Goal: Information Seeking & Learning: Learn about a topic

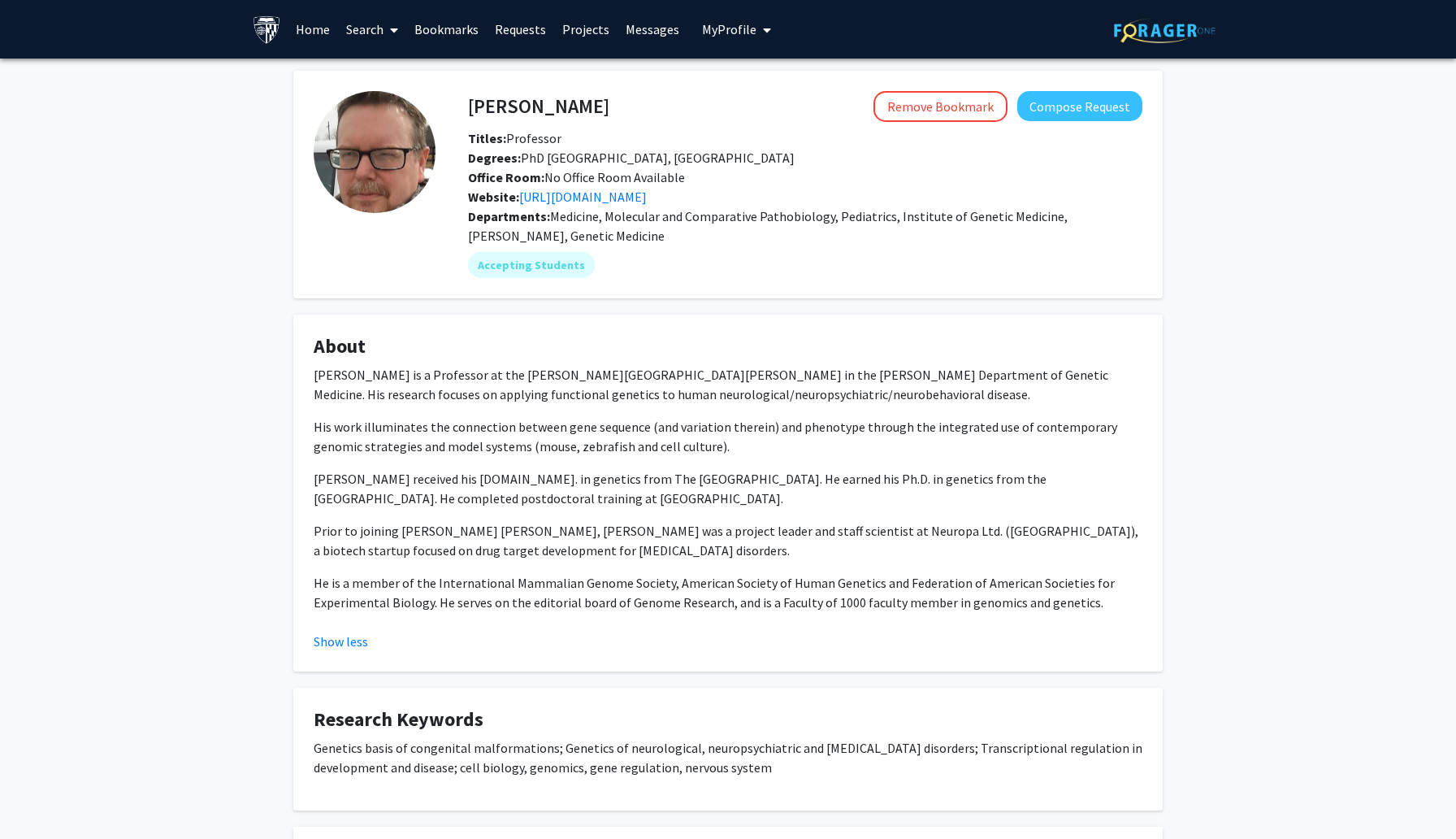
scroll to position [9, 0]
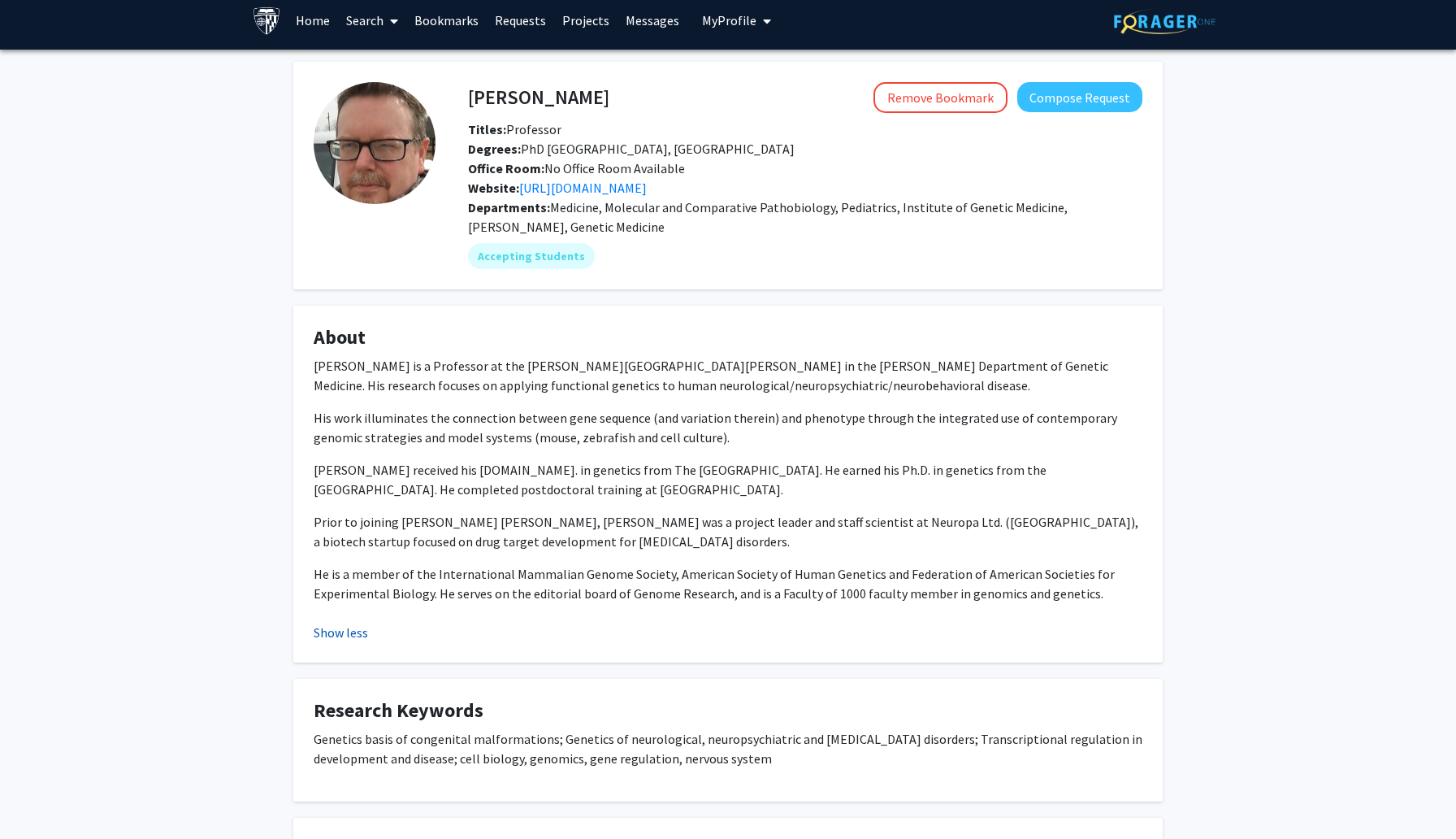
click at [348, 636] on button "Show less" at bounding box center [340, 632] width 54 height 19
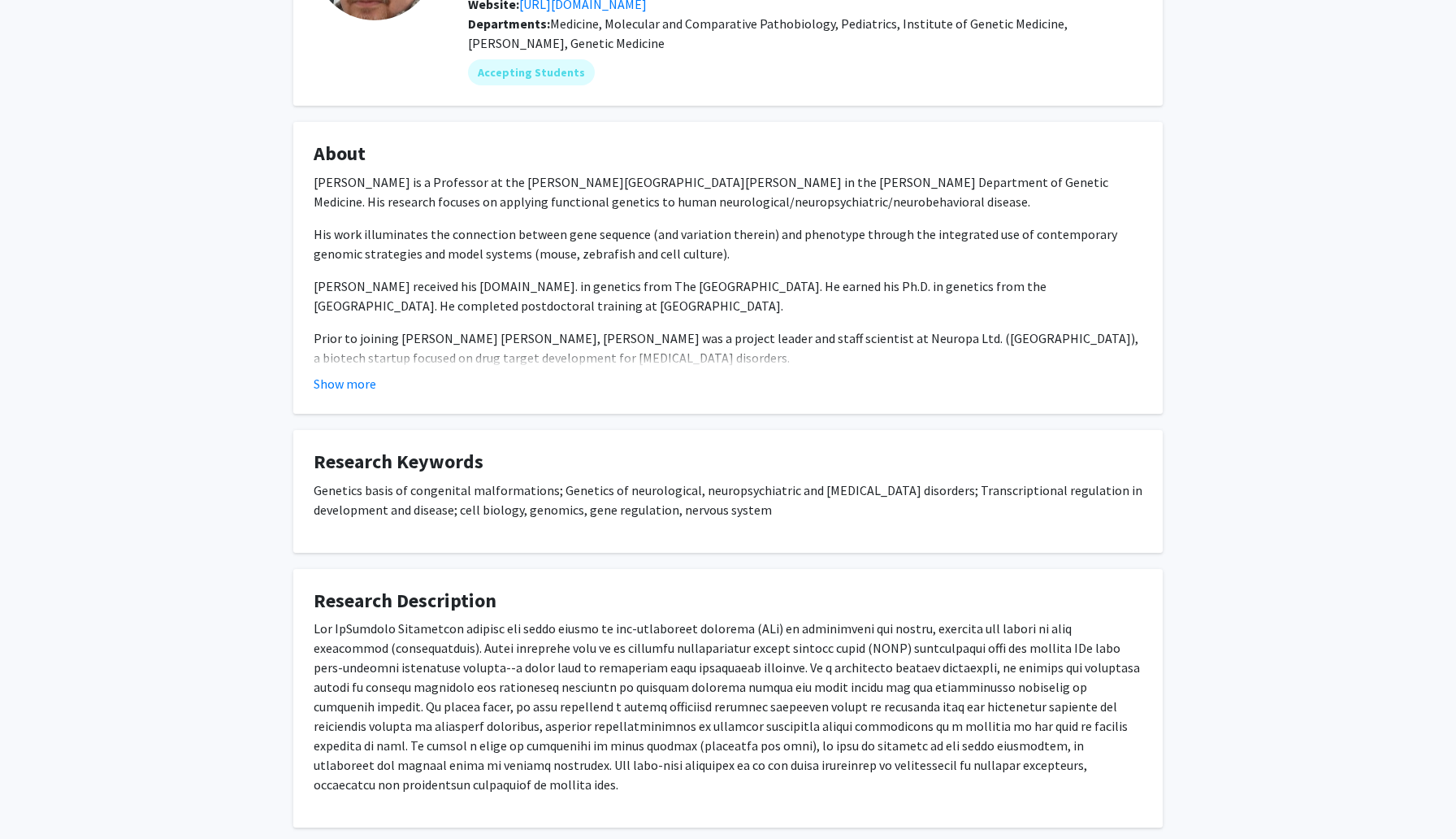
scroll to position [191, 0]
click at [337, 380] on button "Show more" at bounding box center [345, 384] width 63 height 19
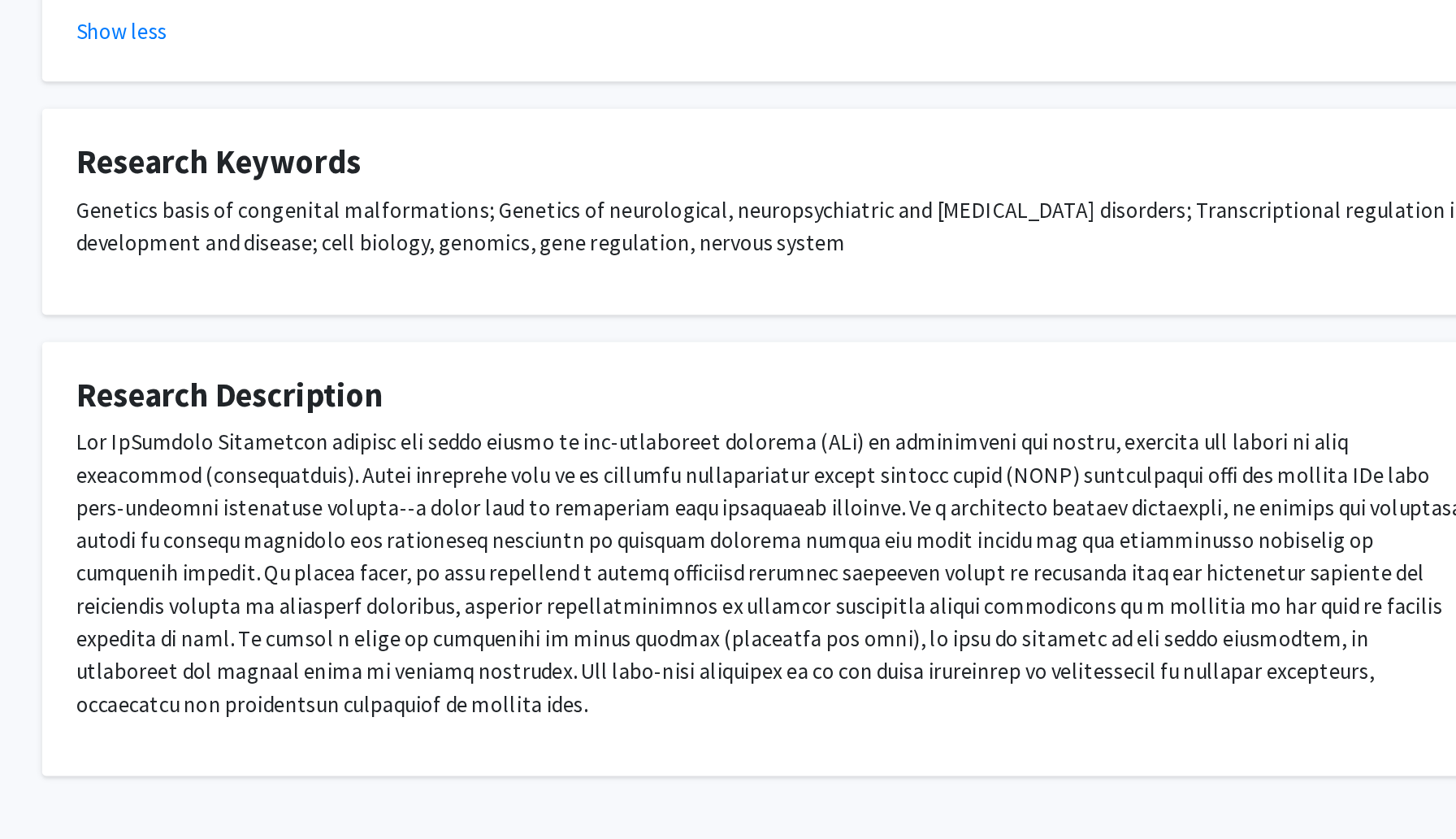
scroll to position [327, 0]
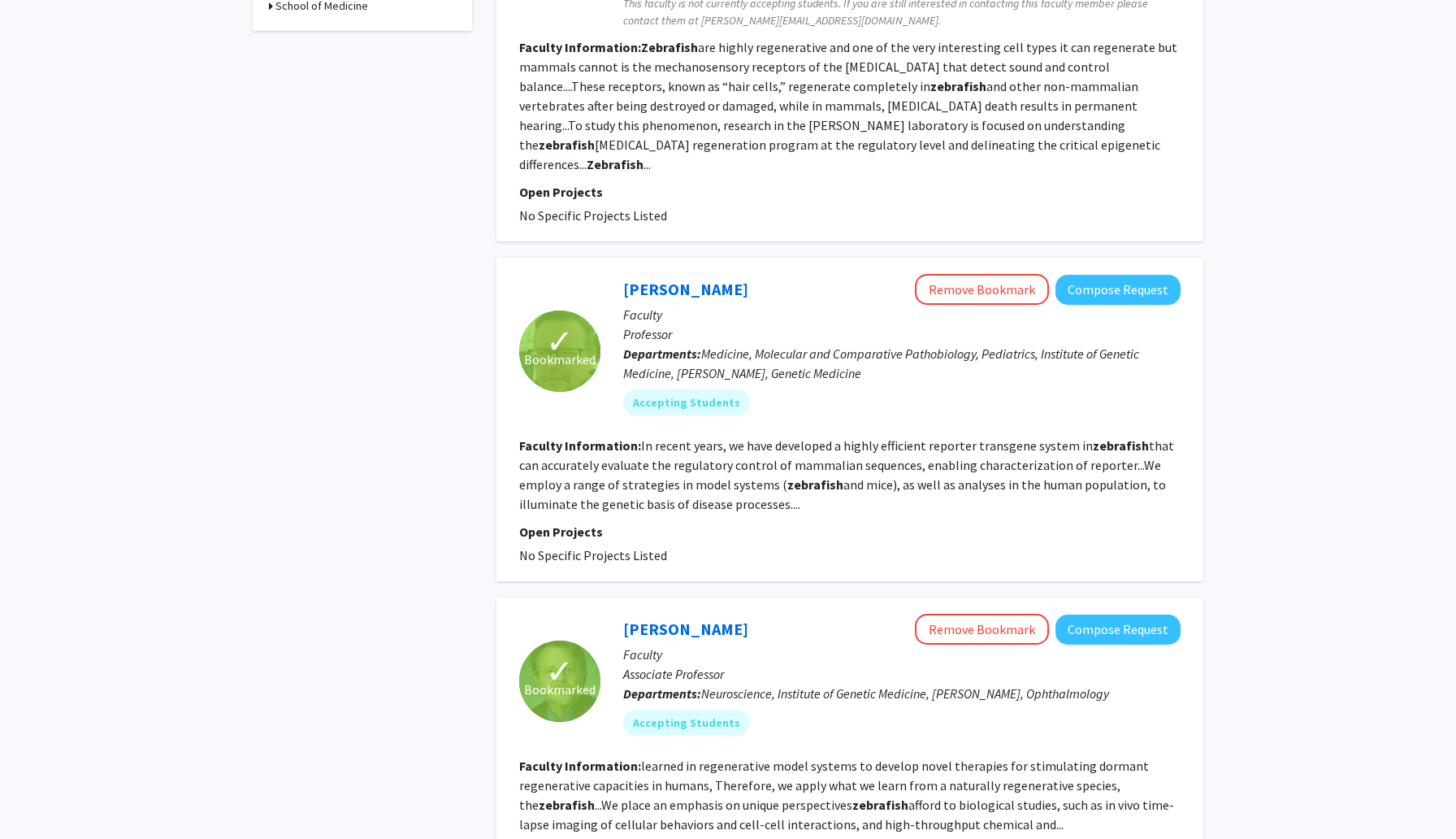
scroll to position [682, 0]
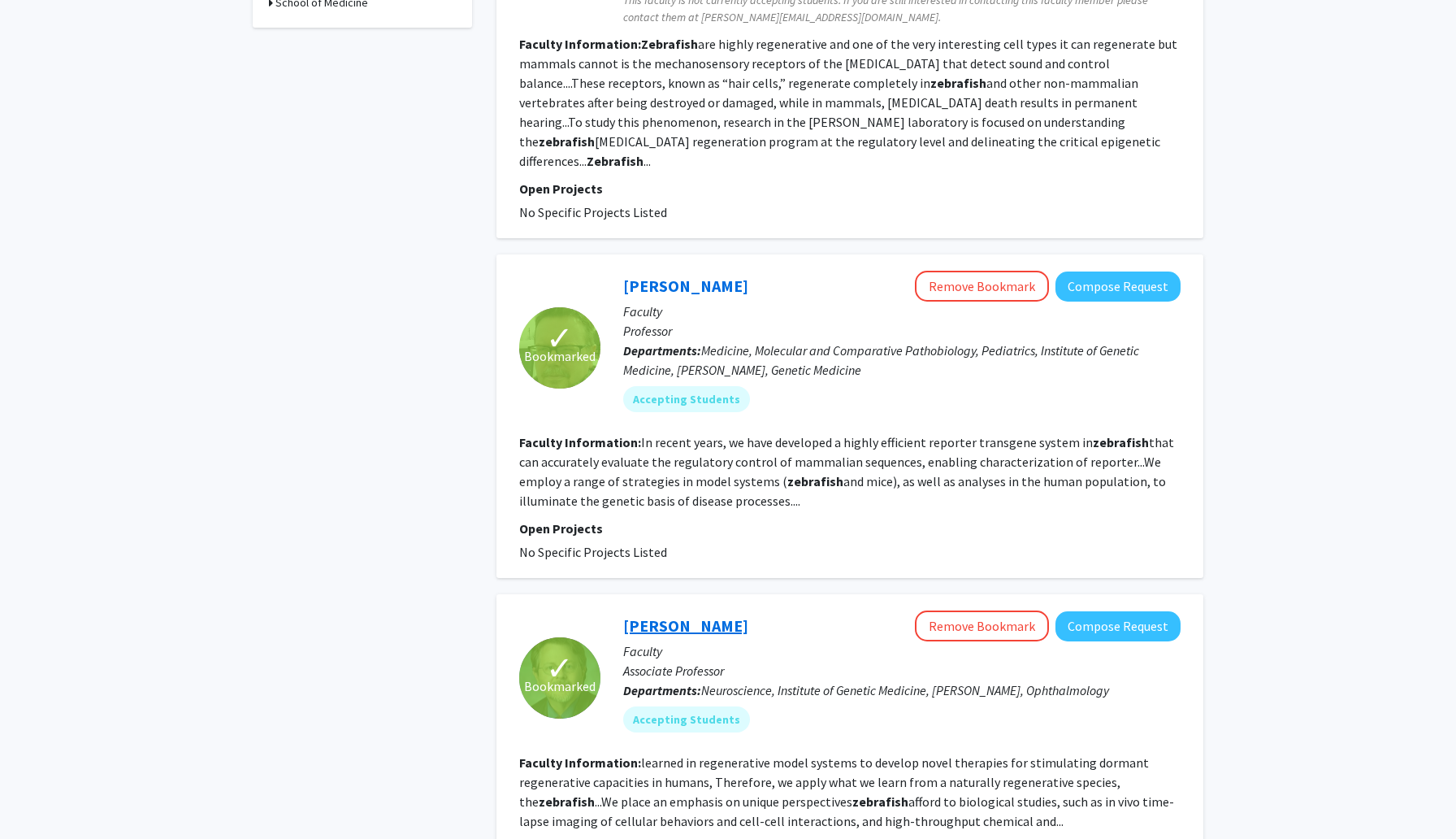
click at [662, 615] on link "[PERSON_NAME]" at bounding box center [686, 625] width 125 height 20
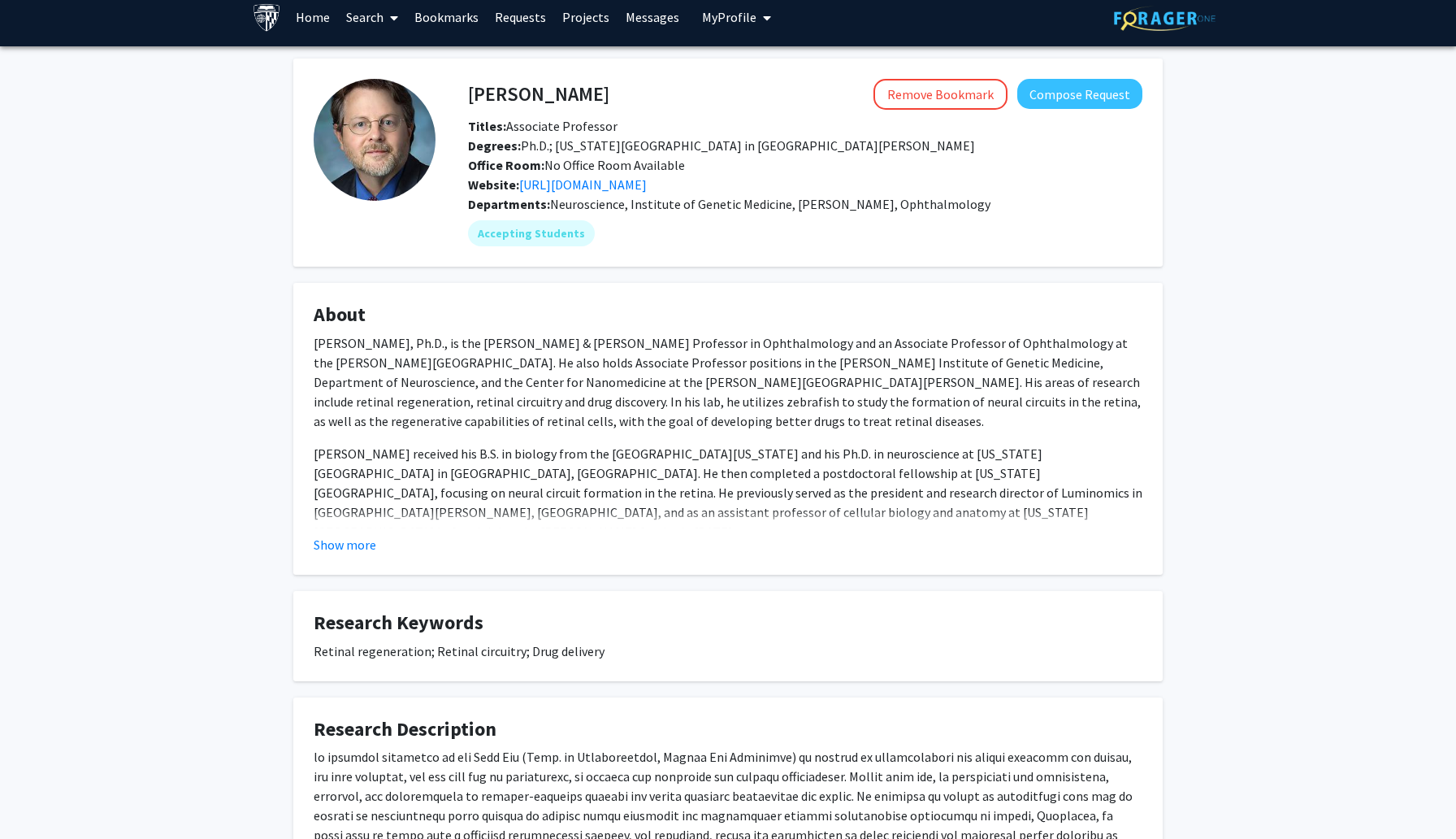
scroll to position [16, 0]
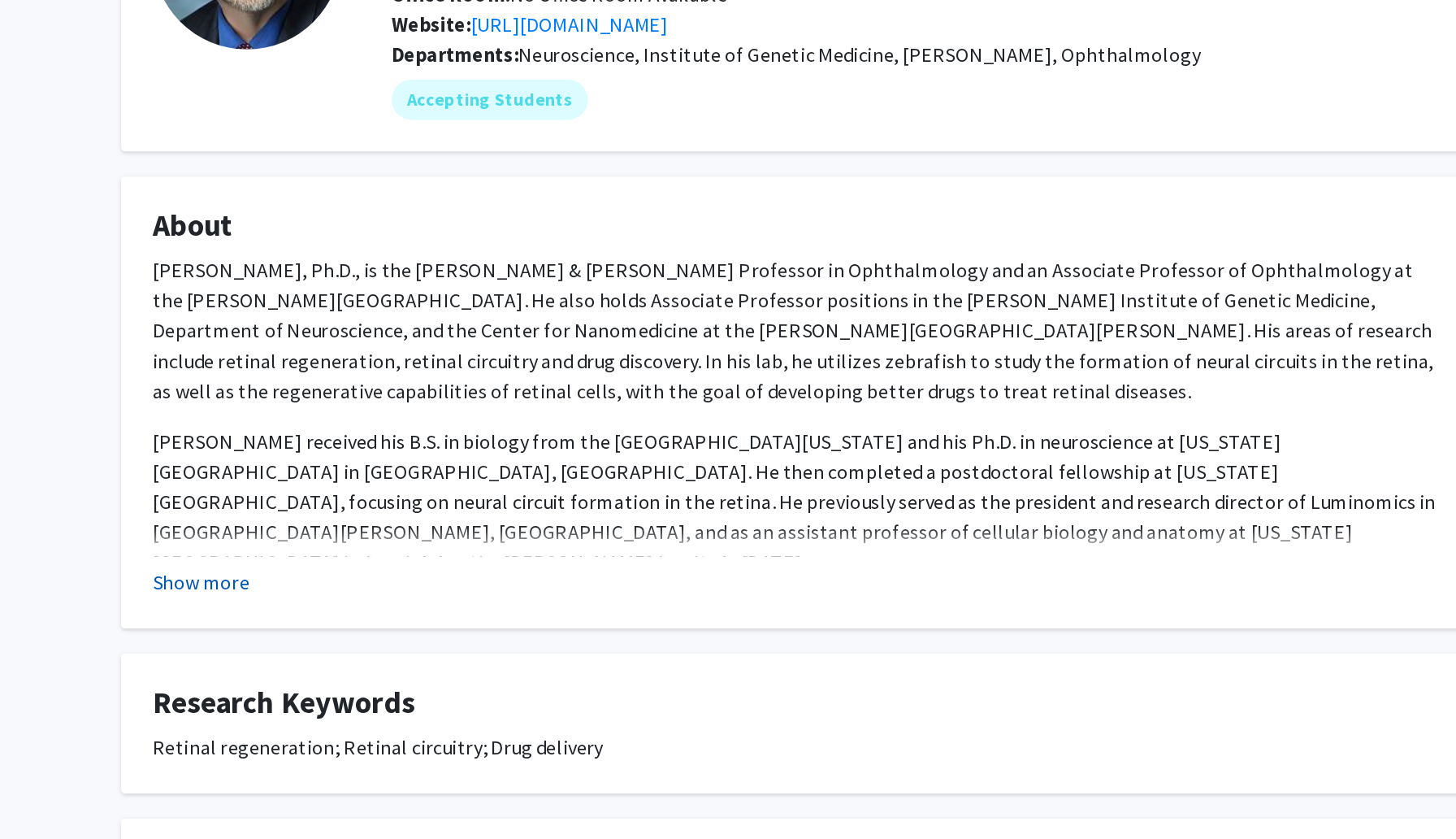
click at [335, 544] on button "Show more" at bounding box center [345, 540] width 63 height 19
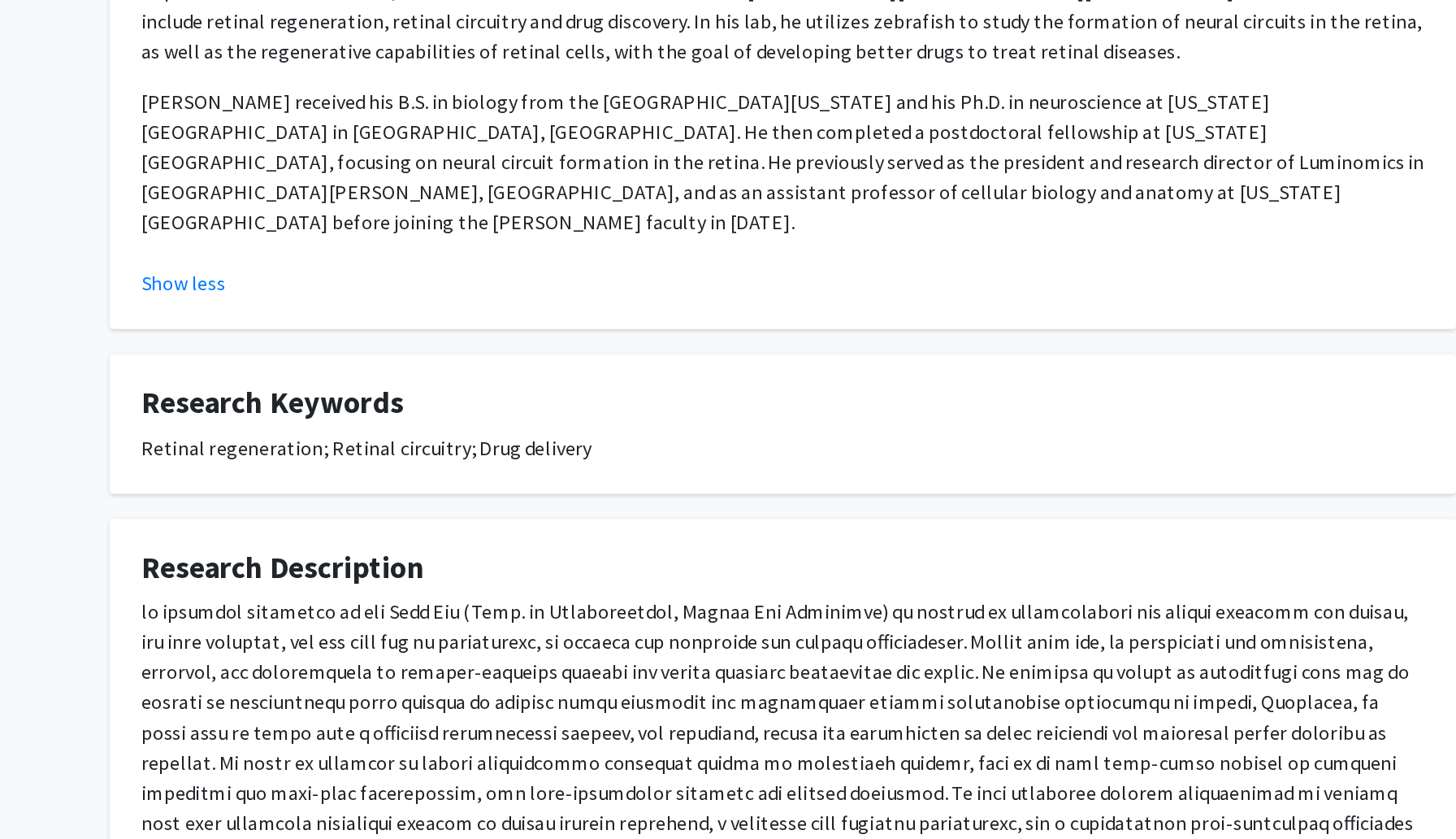
scroll to position [186, 0]
